Goal: Use online tool/utility: Utilize a website feature to perform a specific function

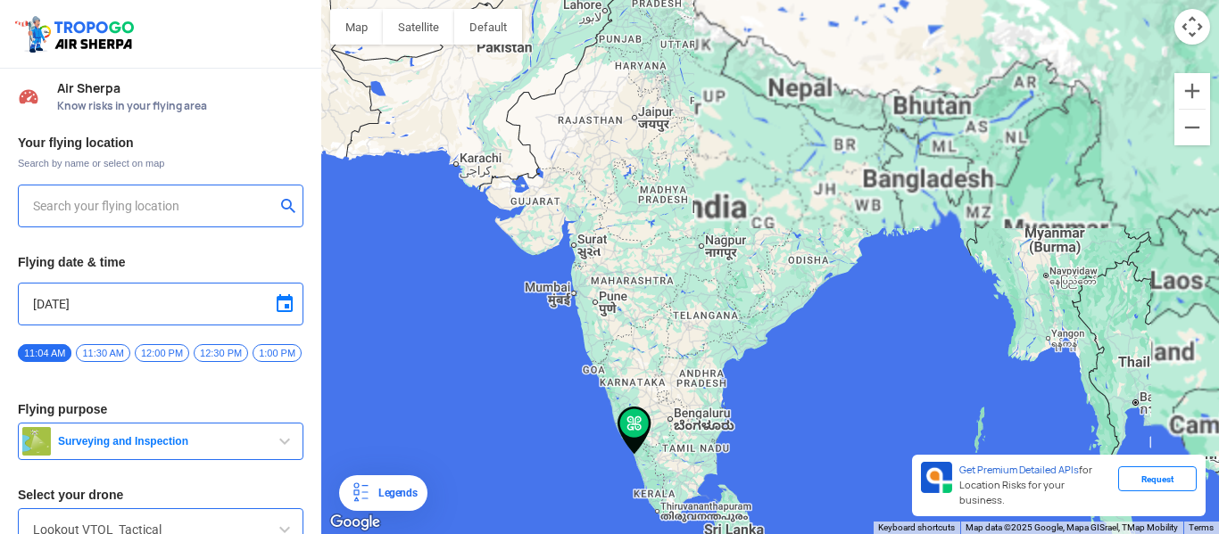
type input "Masird, Palayam, [GEOGRAPHIC_DATA], [GEOGRAPHIC_DATA] 673001, [GEOGRAPHIC_DATA]"
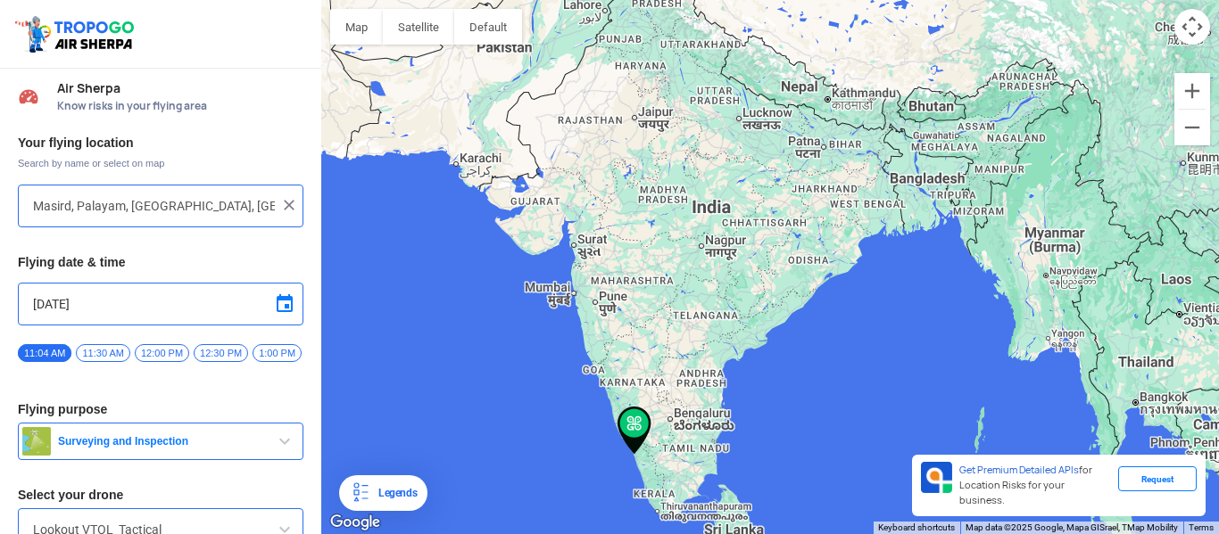
click at [284, 200] on img at bounding box center [289, 205] width 18 height 18
click at [198, 211] on input "text" at bounding box center [154, 205] width 242 height 21
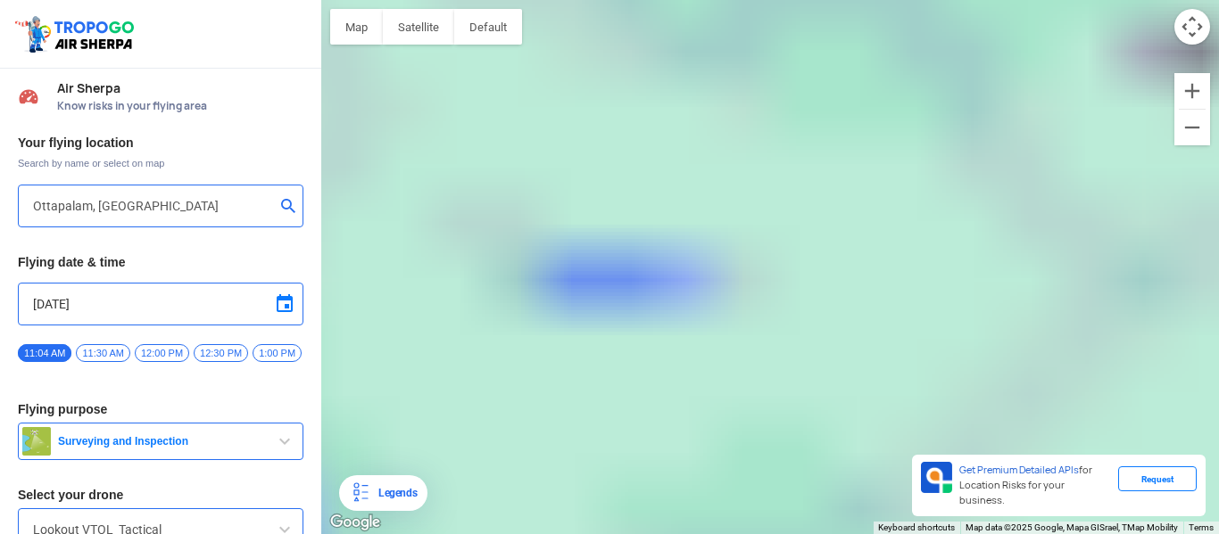
type input "Poolakkaparambu, [GEOGRAPHIC_DATA], [GEOGRAPHIC_DATA] 679101, [GEOGRAPHIC_DATA]"
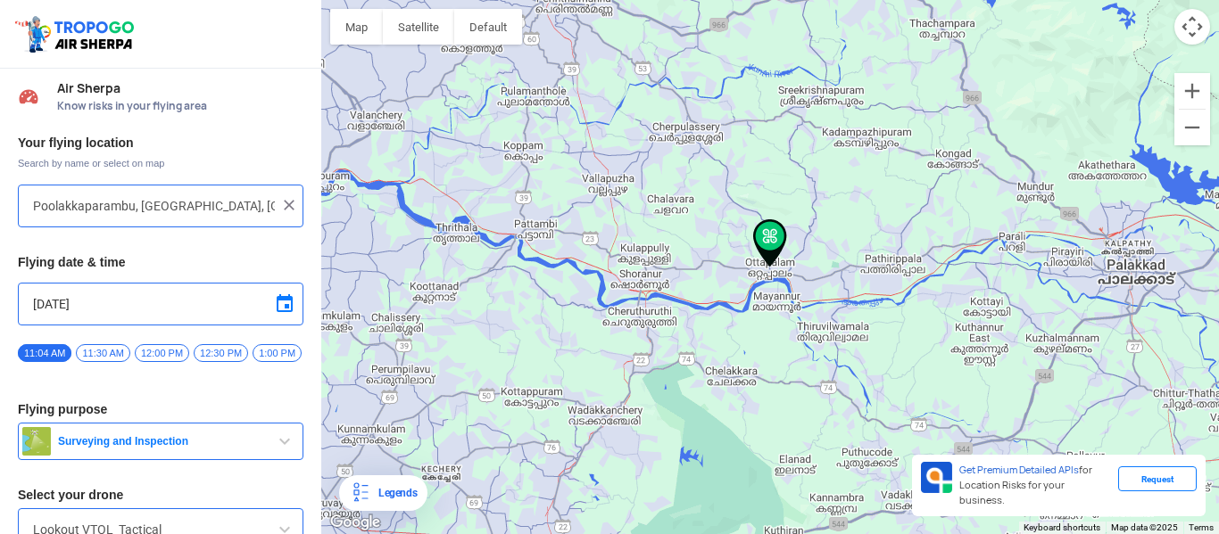
scroll to position [94, 0]
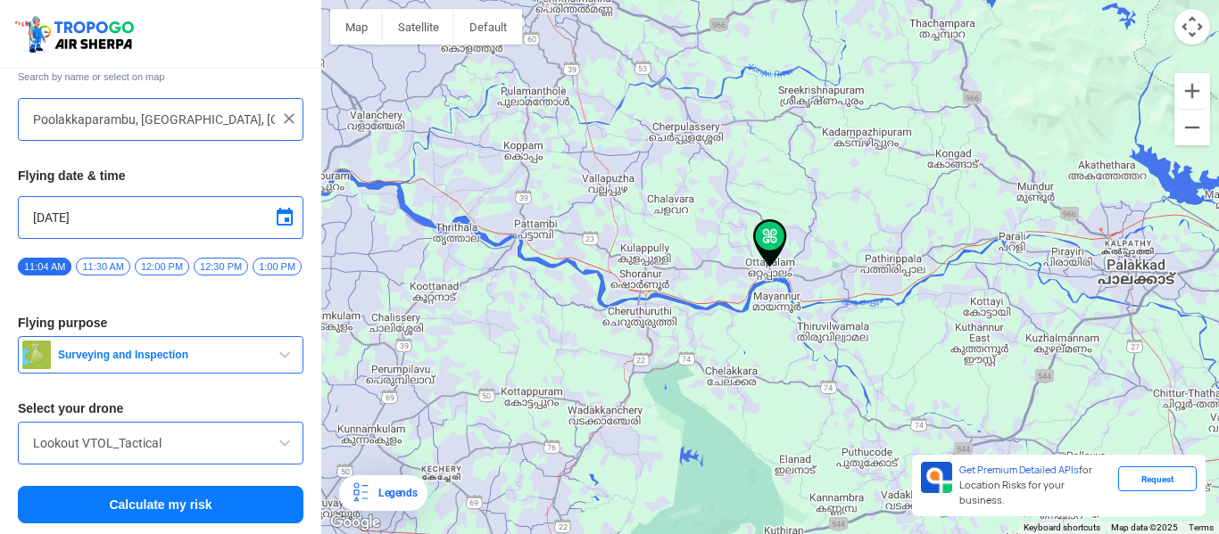
click at [192, 504] on button "Calculate my risk" at bounding box center [160, 504] width 285 height 37
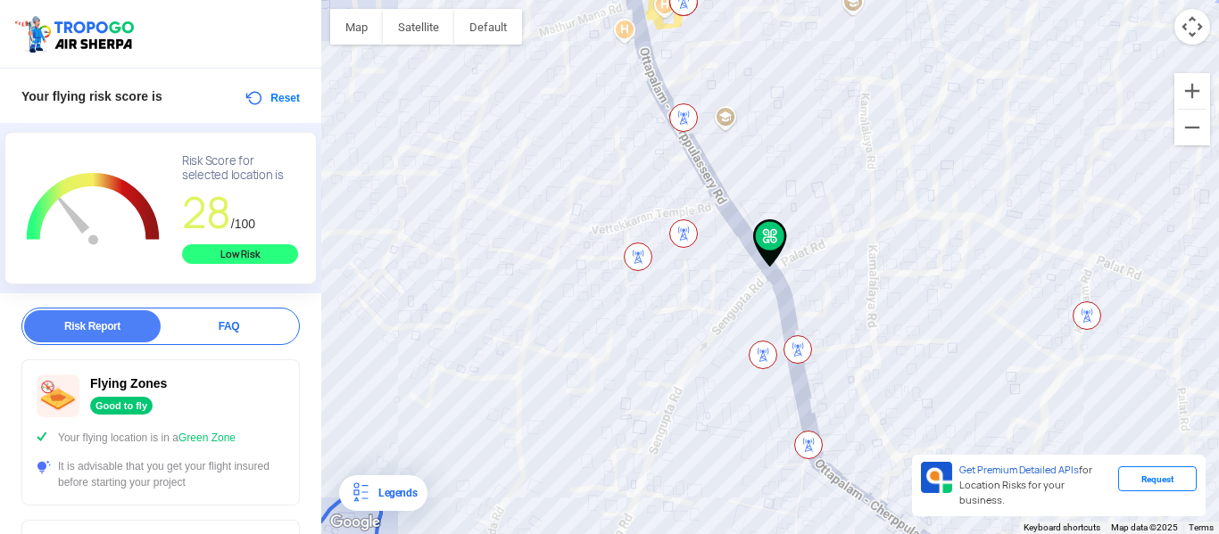
scroll to position [0, 0]
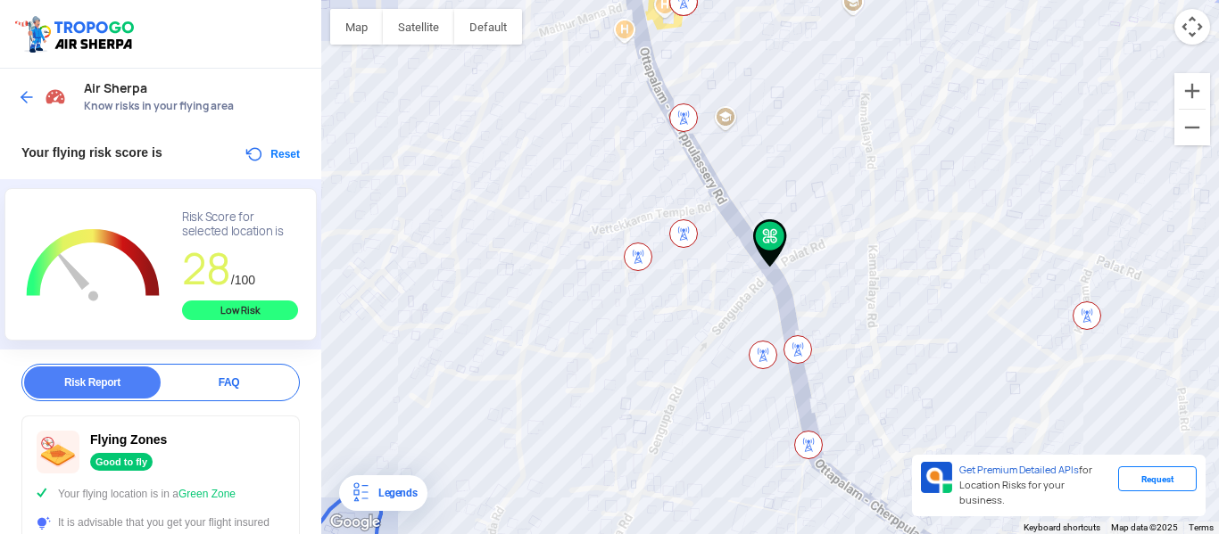
click at [42, 111] on div at bounding box center [44, 97] width 53 height 32
click at [22, 97] on img at bounding box center [27, 97] width 18 height 18
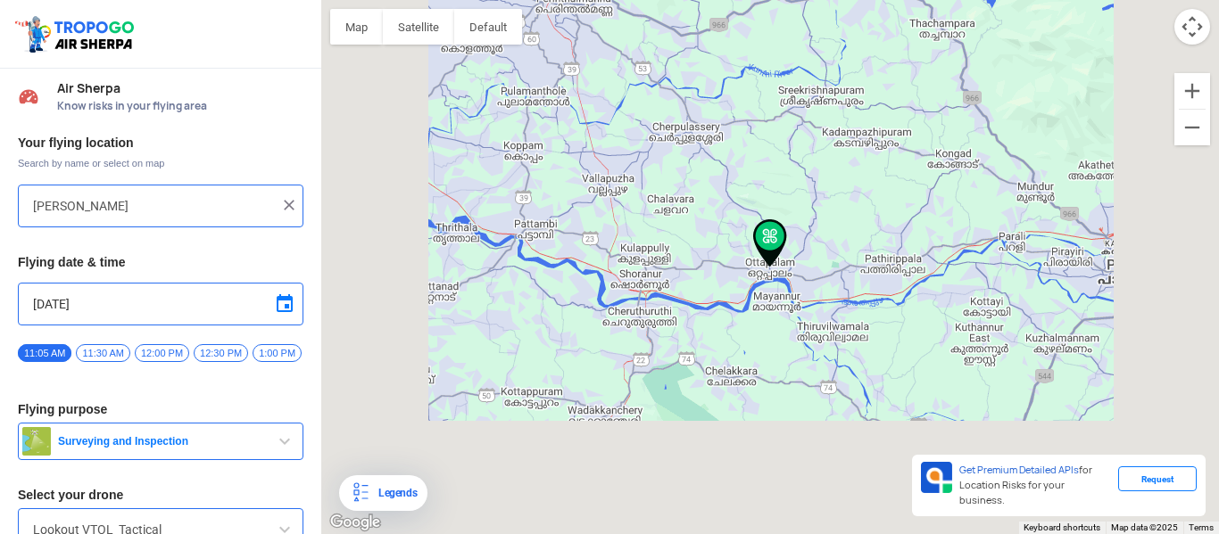
type input "Poolakkaparambu, [GEOGRAPHIC_DATA], [GEOGRAPHIC_DATA] 679101, [GEOGRAPHIC_DATA]"
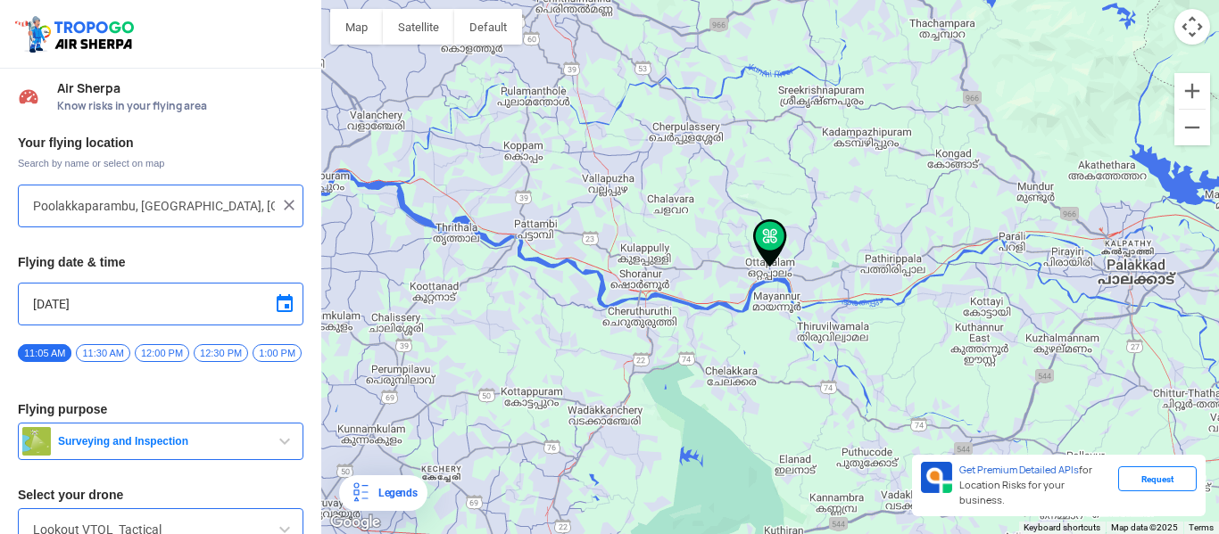
scroll to position [94, 0]
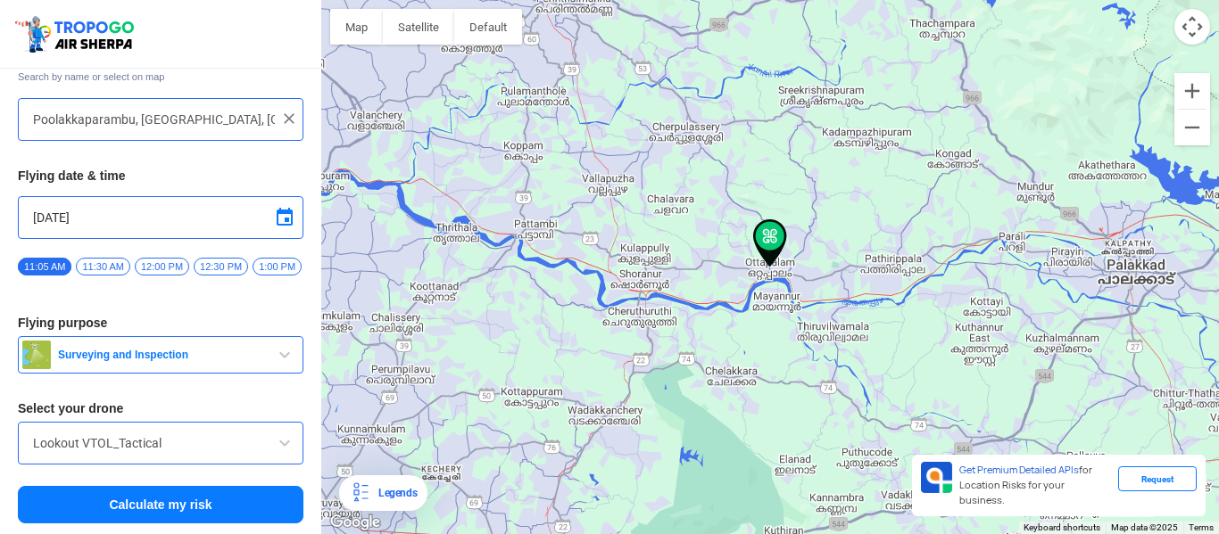
click at [280, 448] on span at bounding box center [284, 443] width 21 height 21
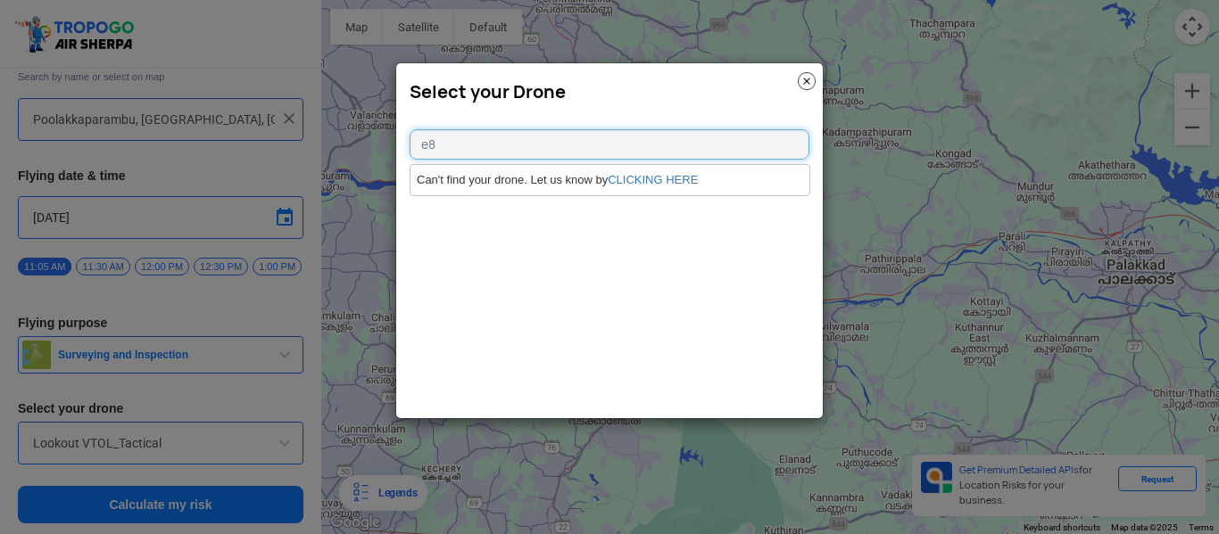
type input "e"
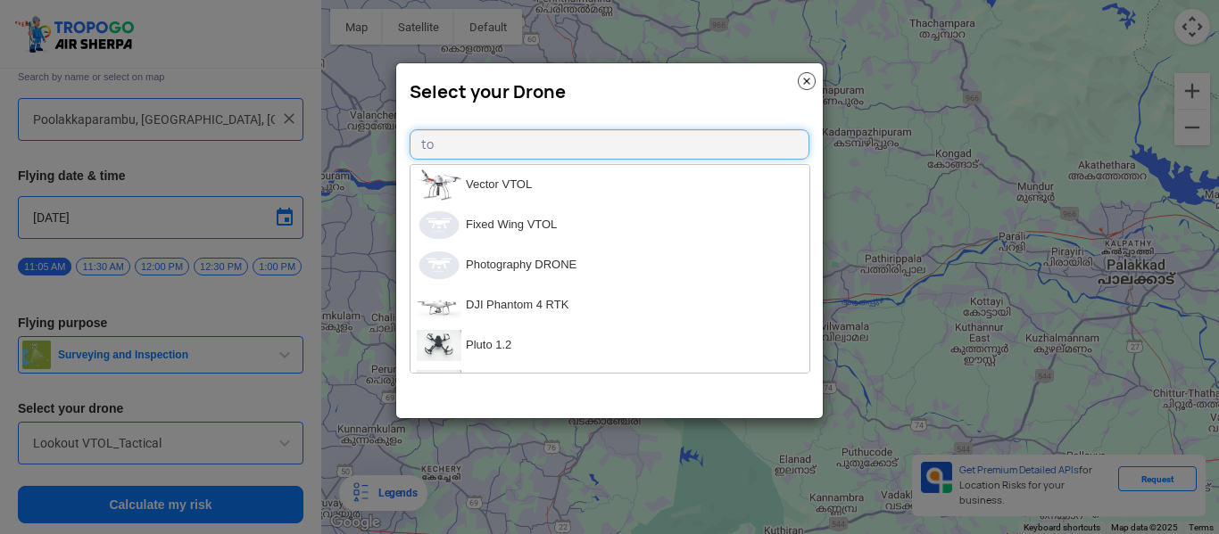
type input "t"
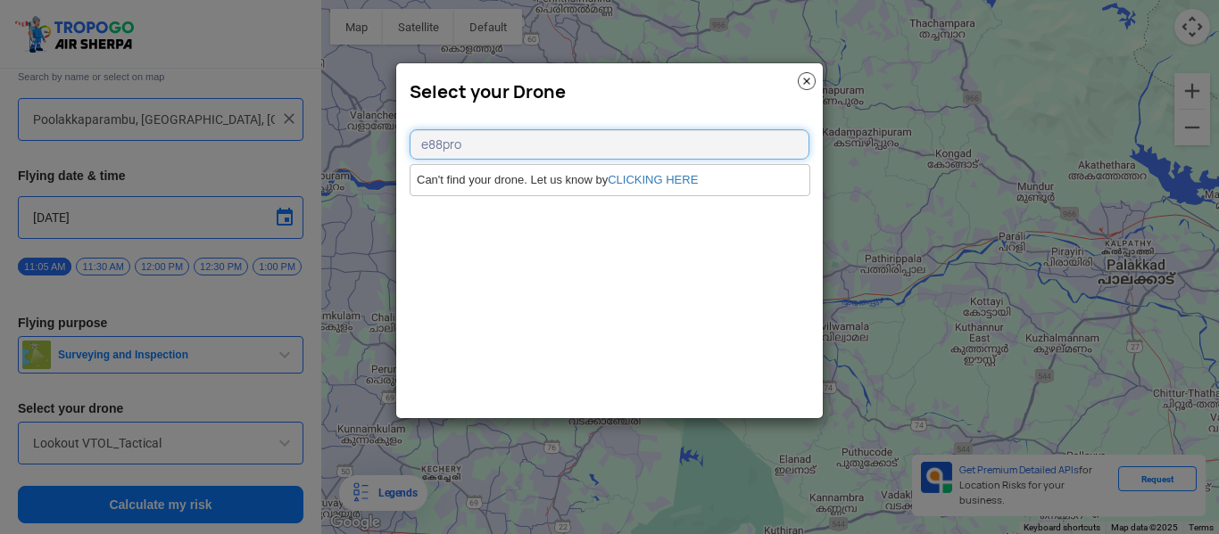
type input "e88pro"
click at [803, 82] on img at bounding box center [807, 81] width 18 height 18
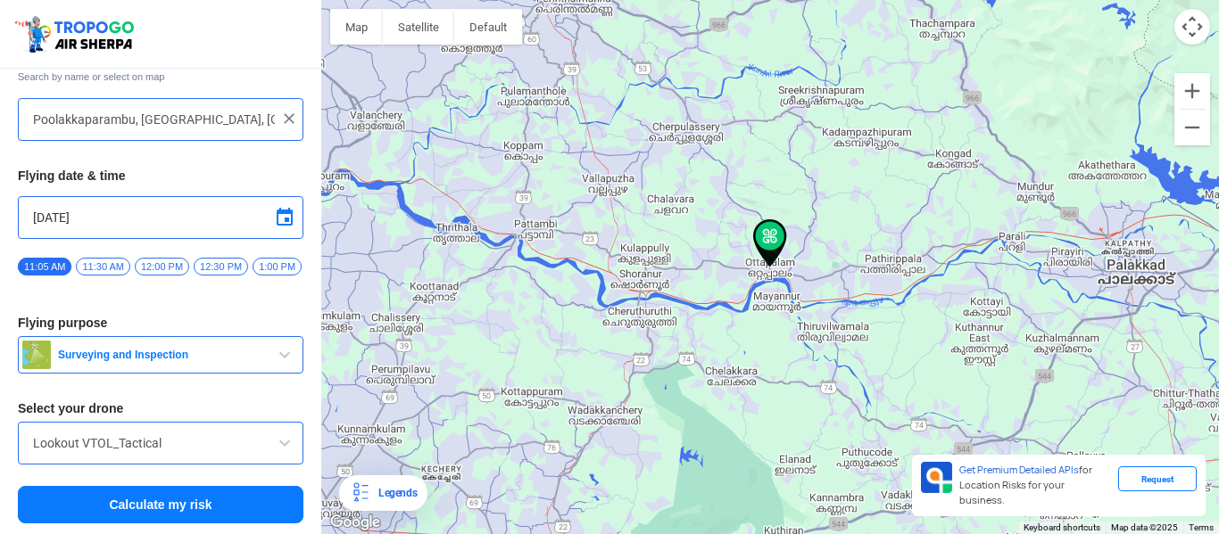
click at [772, 264] on img at bounding box center [770, 243] width 34 height 48
click at [764, 244] on img at bounding box center [770, 243] width 34 height 48
click at [1202, 85] on button "Zoom in" at bounding box center [1192, 91] width 36 height 36
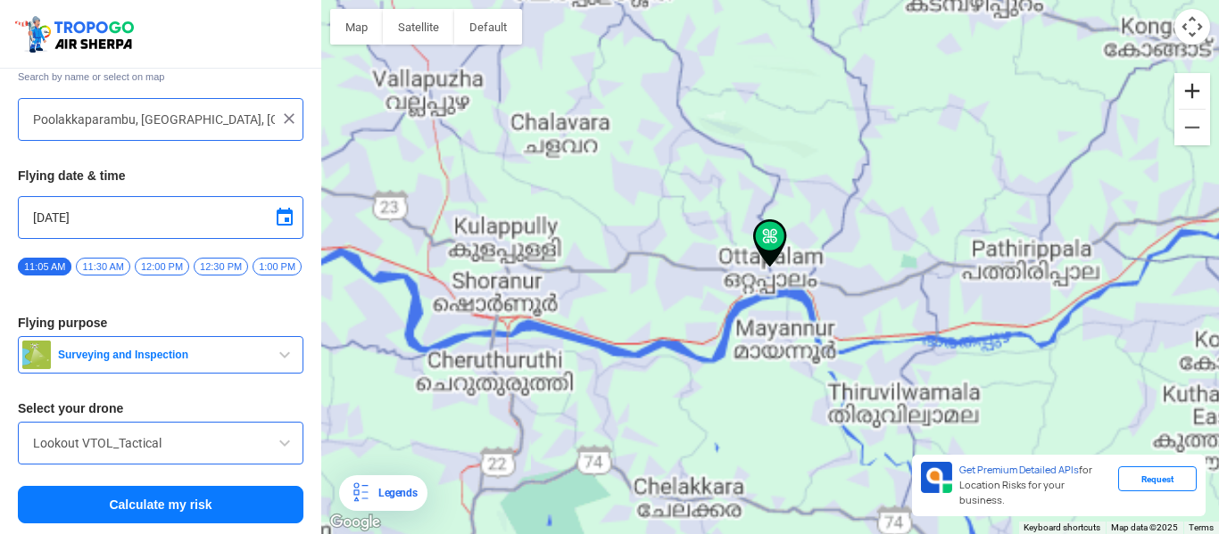
click at [1202, 85] on button "Zoom in" at bounding box center [1192, 91] width 36 height 36
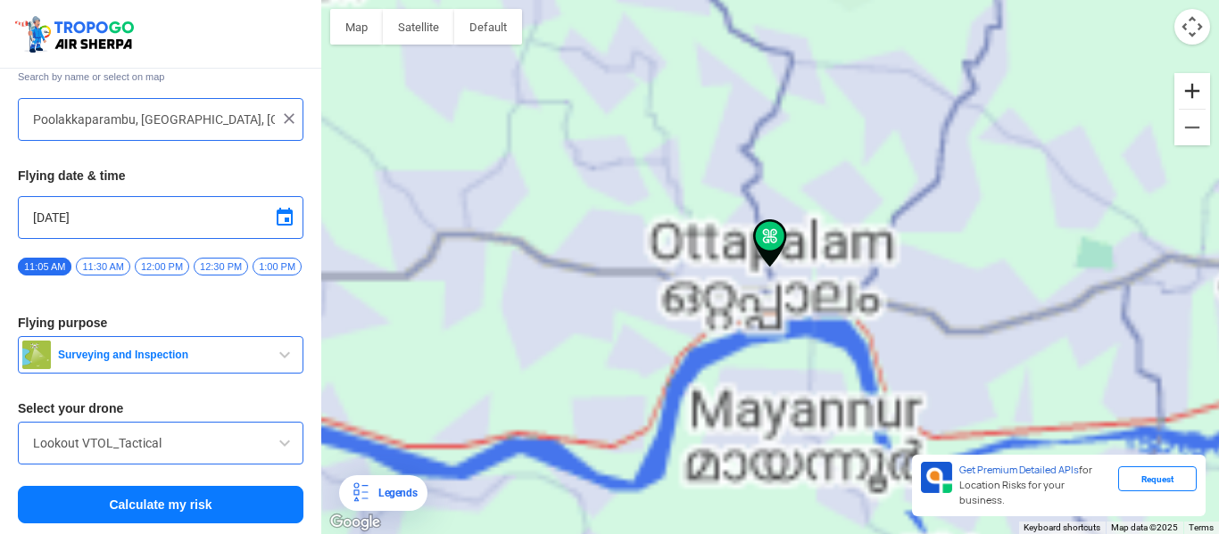
click at [1202, 85] on button "Zoom in" at bounding box center [1192, 91] width 36 height 36
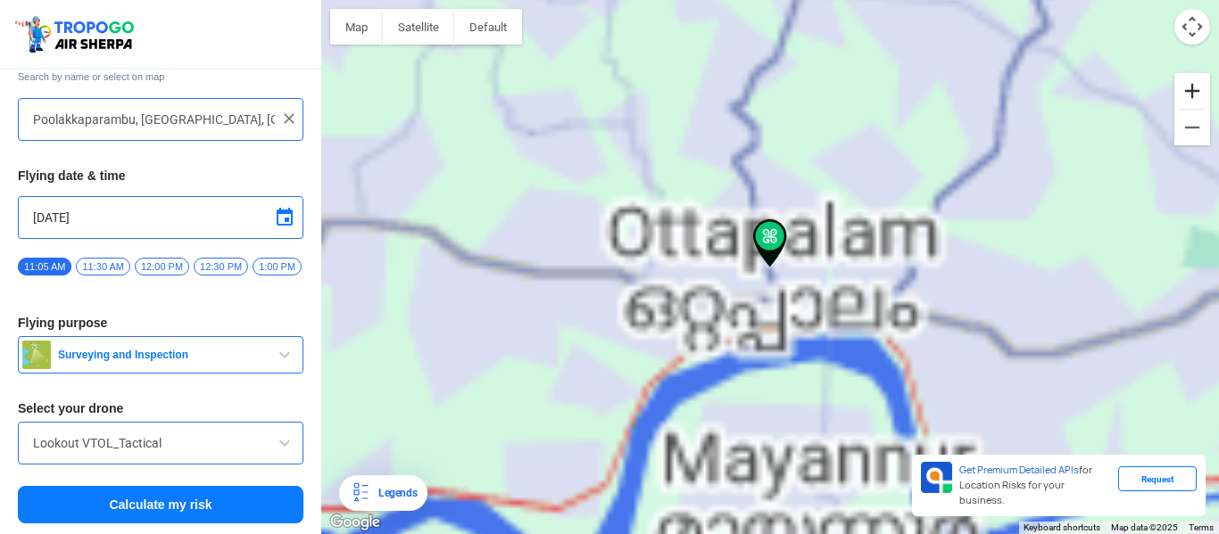
click at [1202, 85] on button "Zoom in" at bounding box center [1192, 91] width 36 height 36
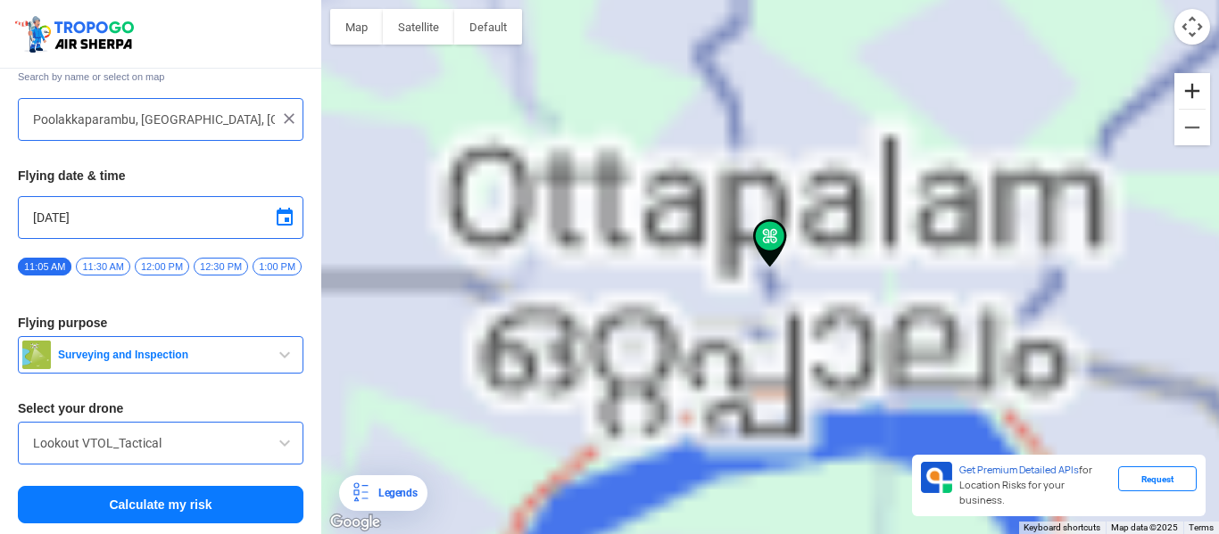
click at [1202, 85] on button "Zoom in" at bounding box center [1192, 91] width 36 height 36
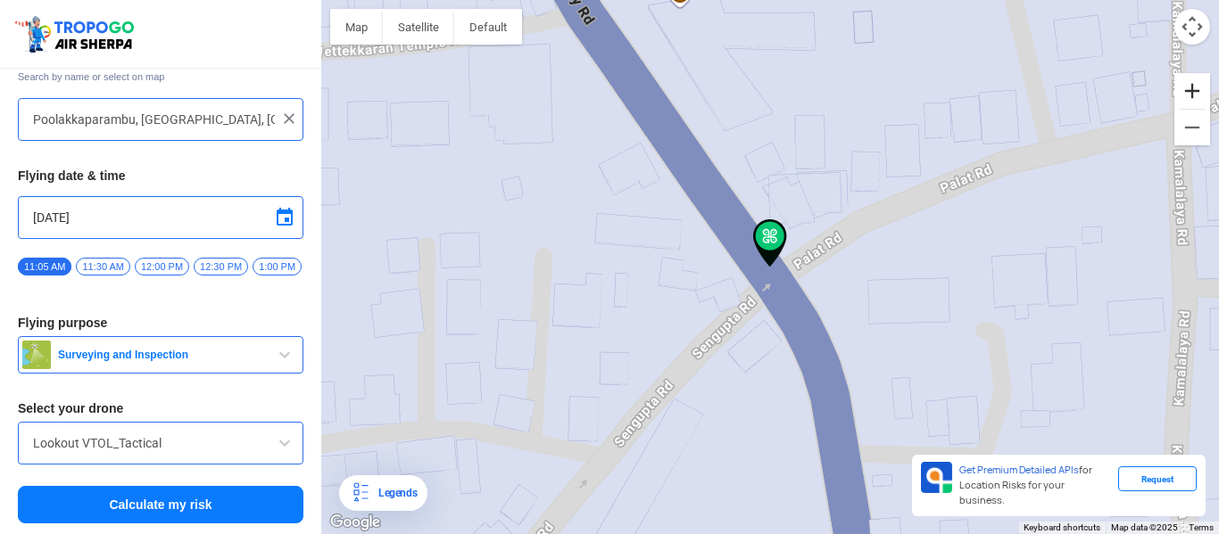
click at [1178, 98] on button "Zoom in" at bounding box center [1192, 91] width 36 height 36
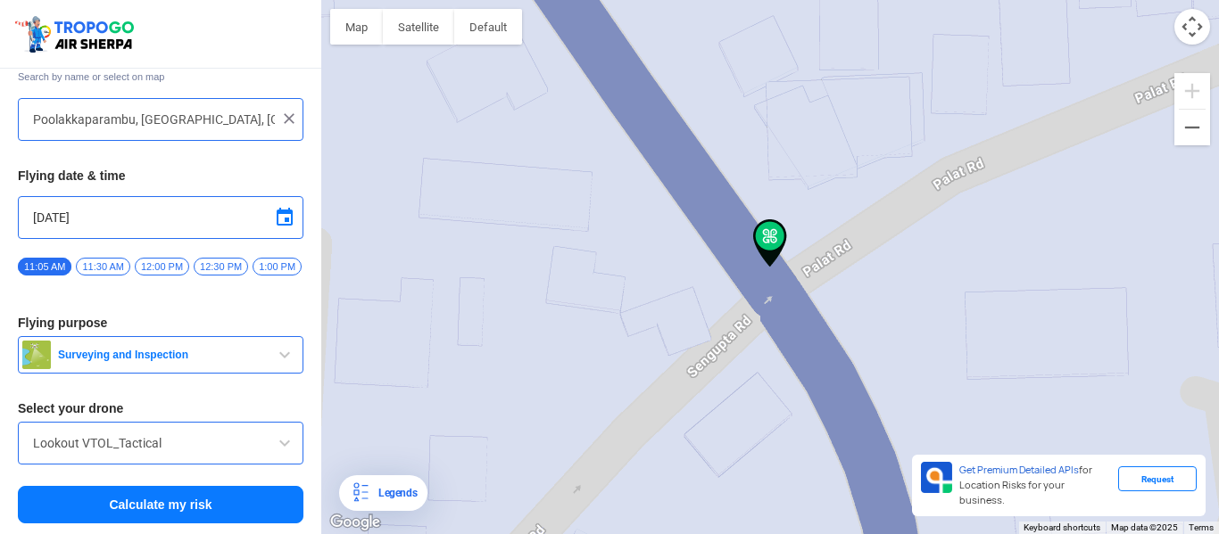
click at [207, 269] on div "11:05 AM 11:30 AM 12:00 PM 12:30 PM 1:00 PM 1:30 PM 2:00 PM 2:30 PM 3:00 PM 3:3…" at bounding box center [160, 272] width 285 height 31
click at [212, 258] on span "12:30 PM" at bounding box center [221, 267] width 54 height 18
click at [277, 360] on span "button" at bounding box center [284, 354] width 21 height 21
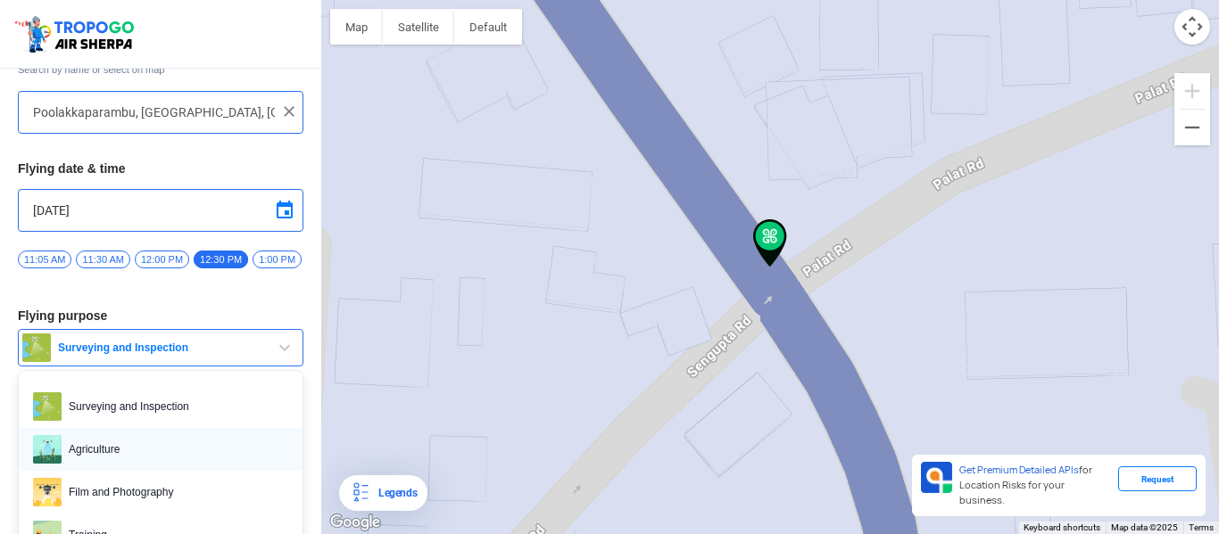
scroll to position [275, 0]
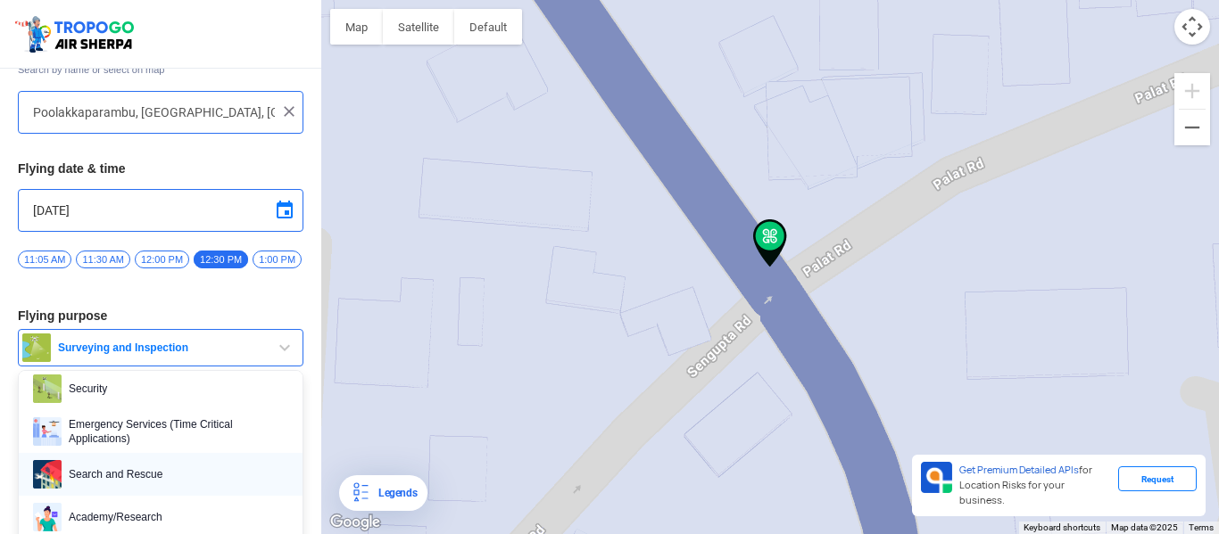
click at [184, 483] on span "Search and Rescue" at bounding box center [175, 474] width 227 height 29
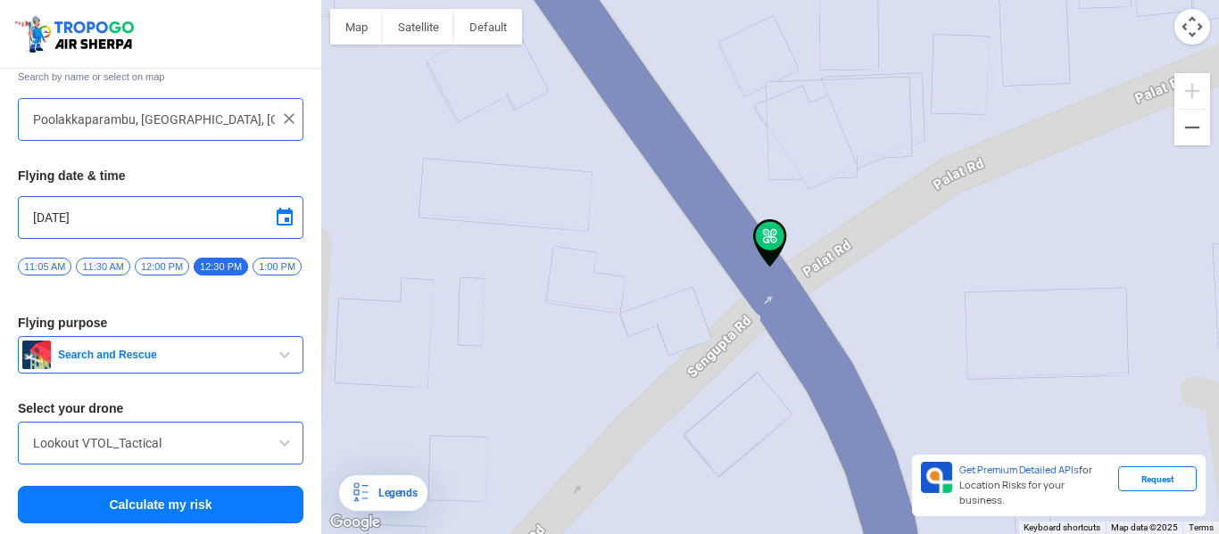
click at [194, 509] on button "Calculate my risk" at bounding box center [160, 504] width 285 height 37
